Goal: Transaction & Acquisition: Purchase product/service

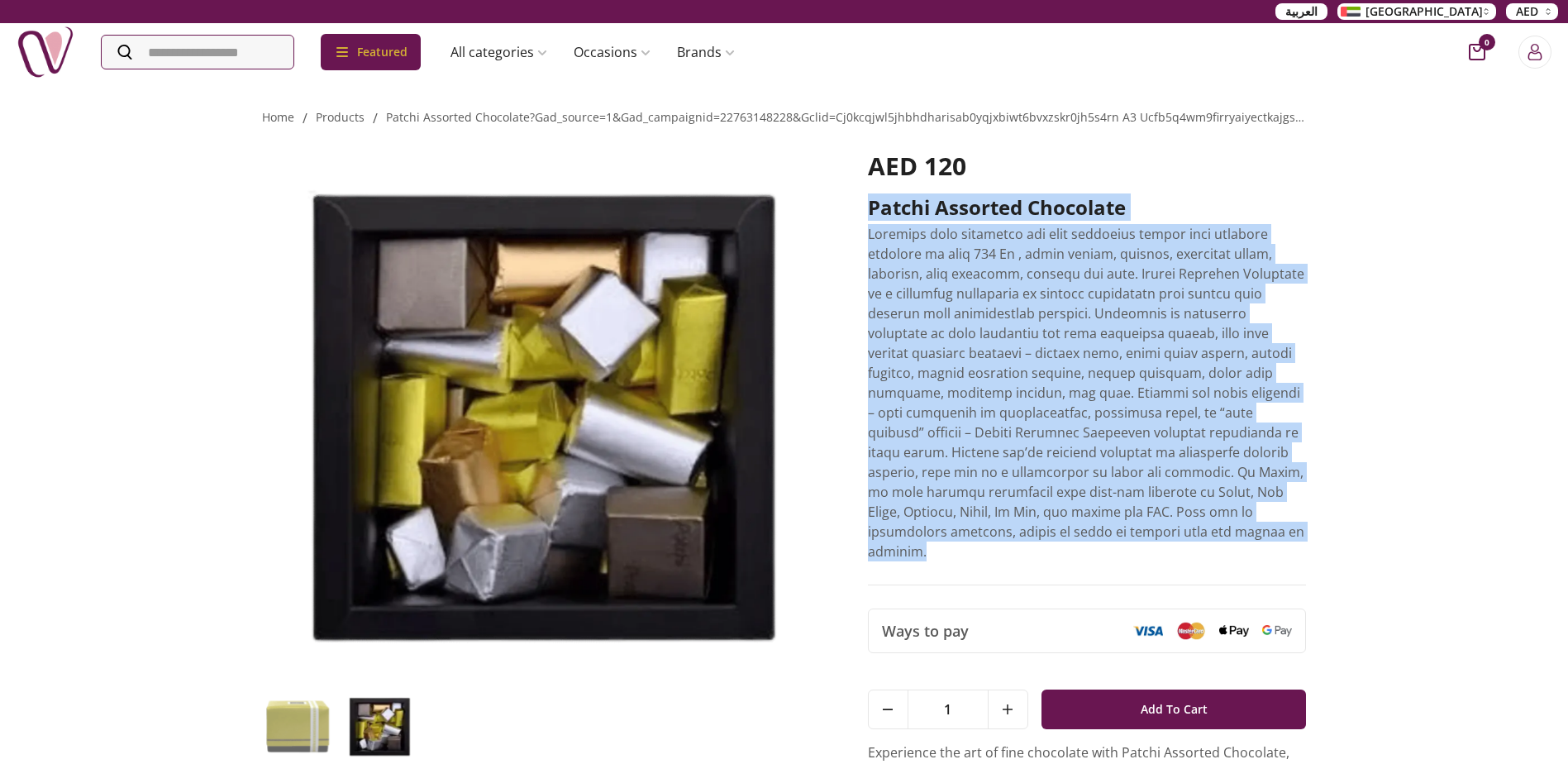
drag, startPoint x: 980, startPoint y: 542, endPoint x: 866, endPoint y: 214, distance: 347.2
click at [866, 214] on div "AED 120 Patchi Assorted Chocolate Ways to pay 1 Add To Cart 1 Add To Cart Exper…" at bounding box center [784, 506] width 1045 height 755
drag, startPoint x: 866, startPoint y: 214, endPoint x: 892, endPoint y: 216, distance: 26.1
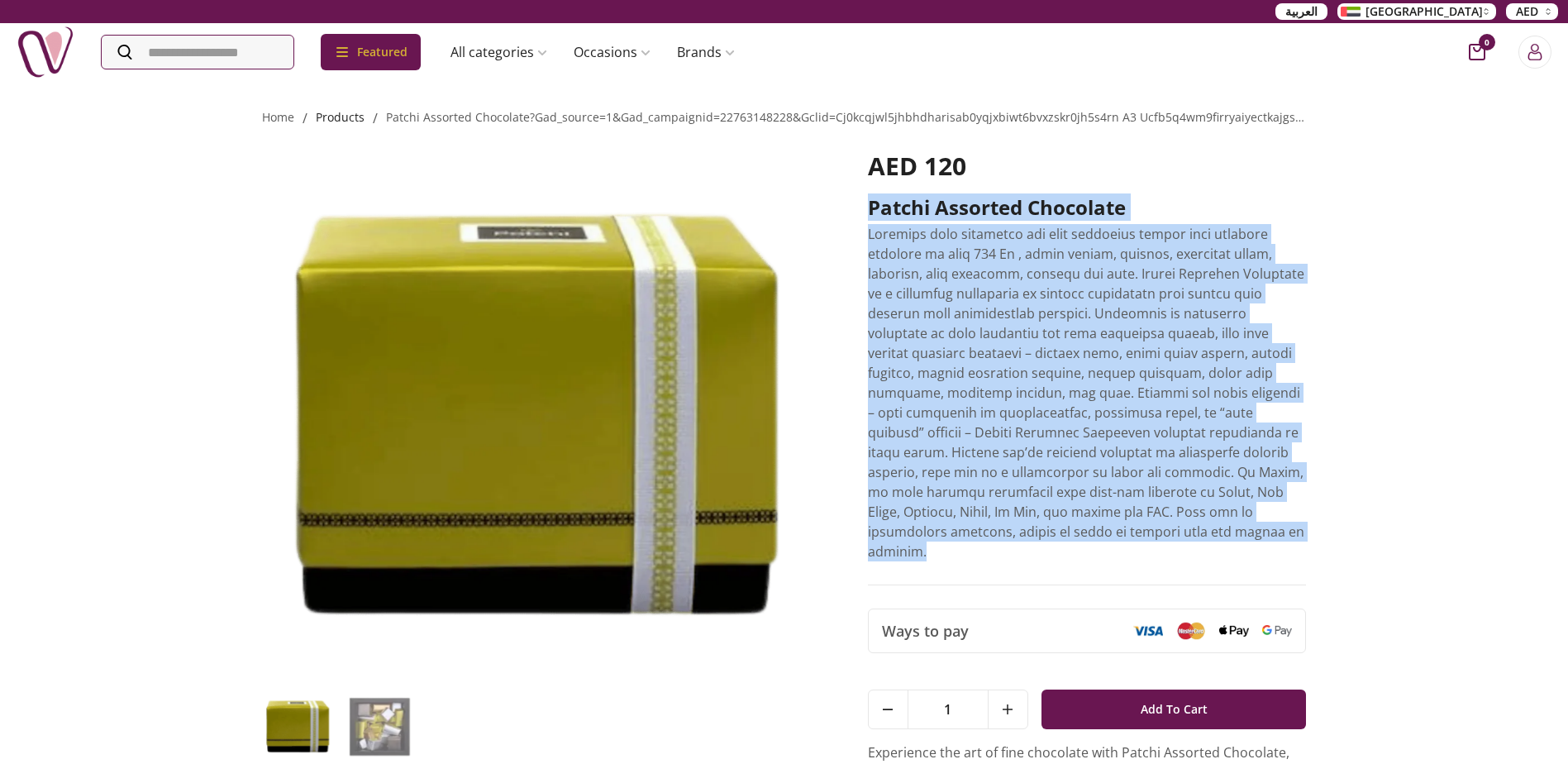
drag, startPoint x: 892, startPoint y: 216, endPoint x: 352, endPoint y: 122, distance: 548.1
click at [352, 122] on link "products" at bounding box center [340, 117] width 49 height 15
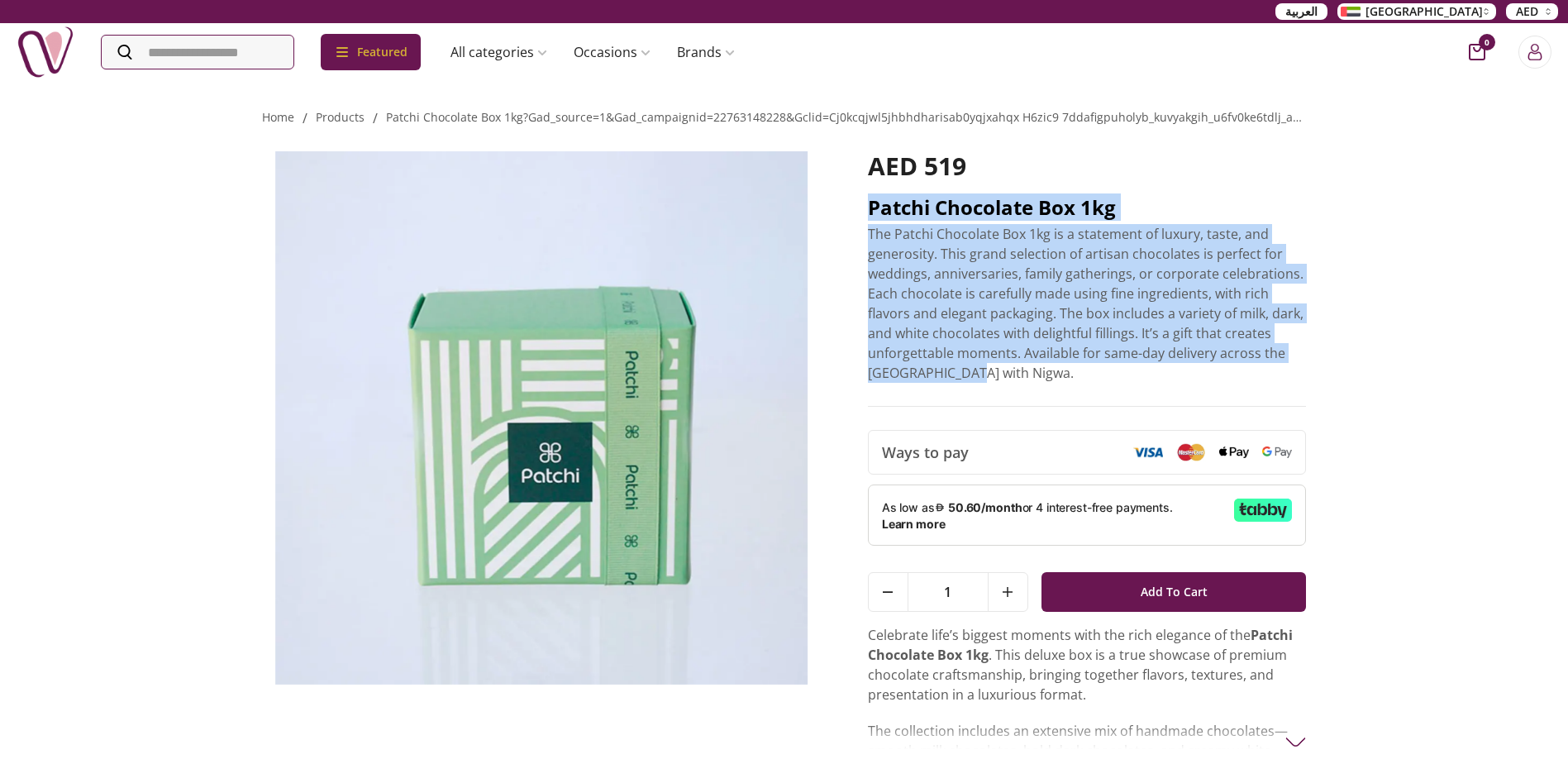
drag, startPoint x: 966, startPoint y: 378, endPoint x: 871, endPoint y: 209, distance: 193.9
click at [871, 209] on div "AED 519 Patchi Chocolate Box 1kg The Patchi Chocolate Box 1kg is a statement of…" at bounding box center [1088, 279] width 439 height 256
drag, startPoint x: 871, startPoint y: 209, endPoint x: 888, endPoint y: 216, distance: 18.4
copy div "Patchi Chocolate Box 1kg The Patchi Chocolate Box 1kg is a statement of luxury,…"
